Goal: Task Accomplishment & Management: Complete application form

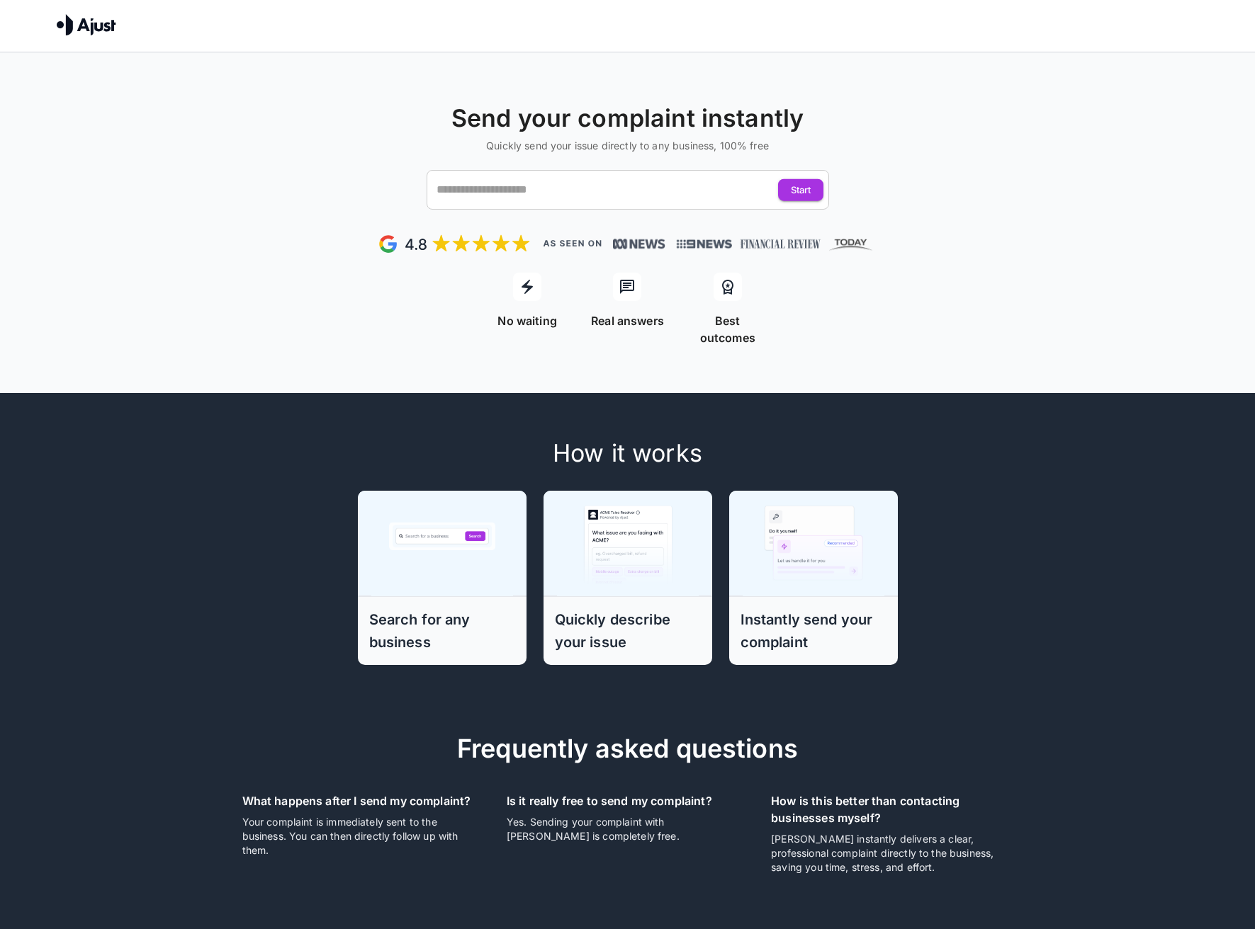
click at [531, 166] on div "Send your complaint instantly Quickly send your issue directly to any business,…" at bounding box center [627, 156] width 1255 height 106
click at [531, 180] on input "text" at bounding box center [614, 189] width 363 height 27
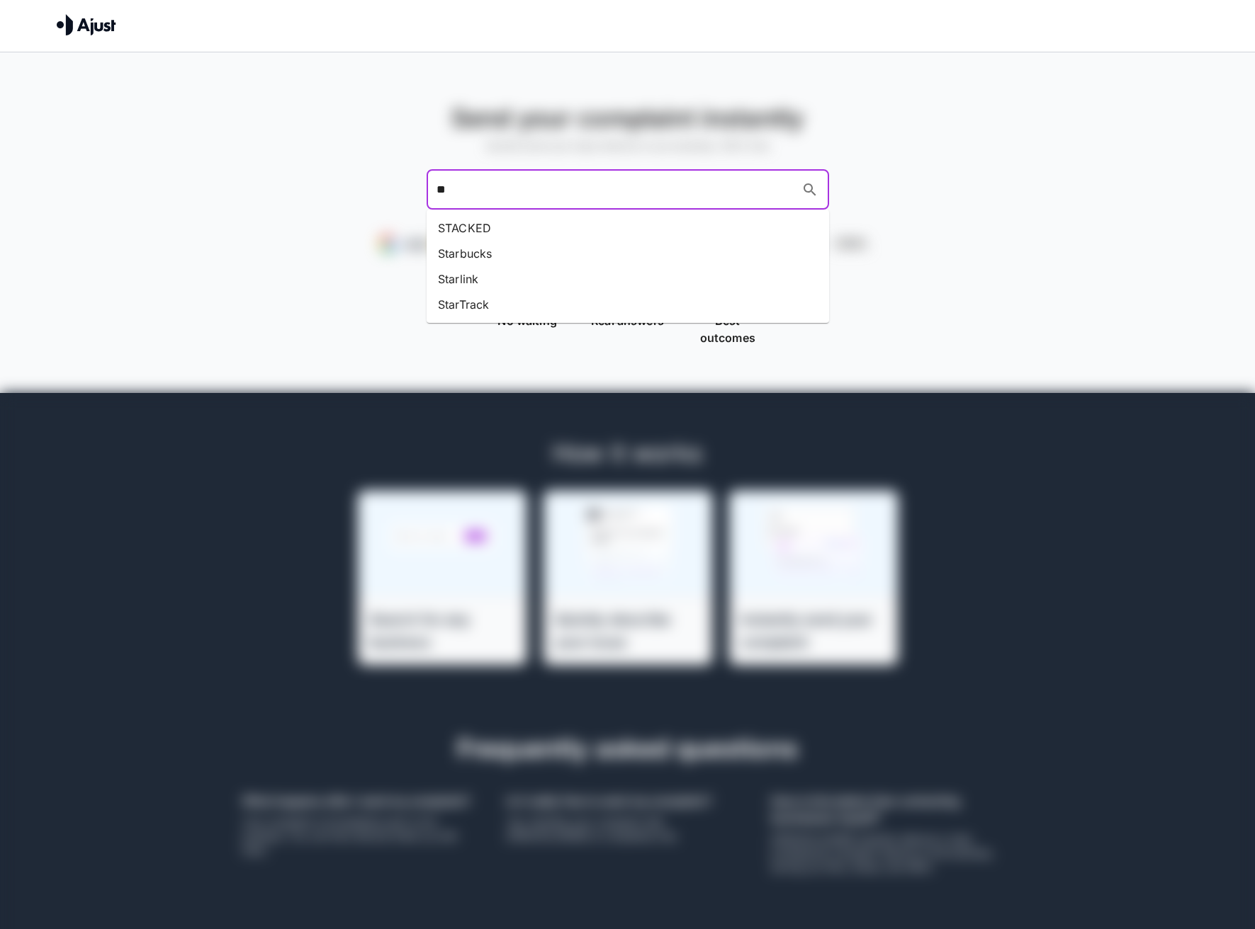
type input "**"
click at [492, 227] on li "St George" at bounding box center [627, 228] width 402 height 26
